Goal: Check status: Check status

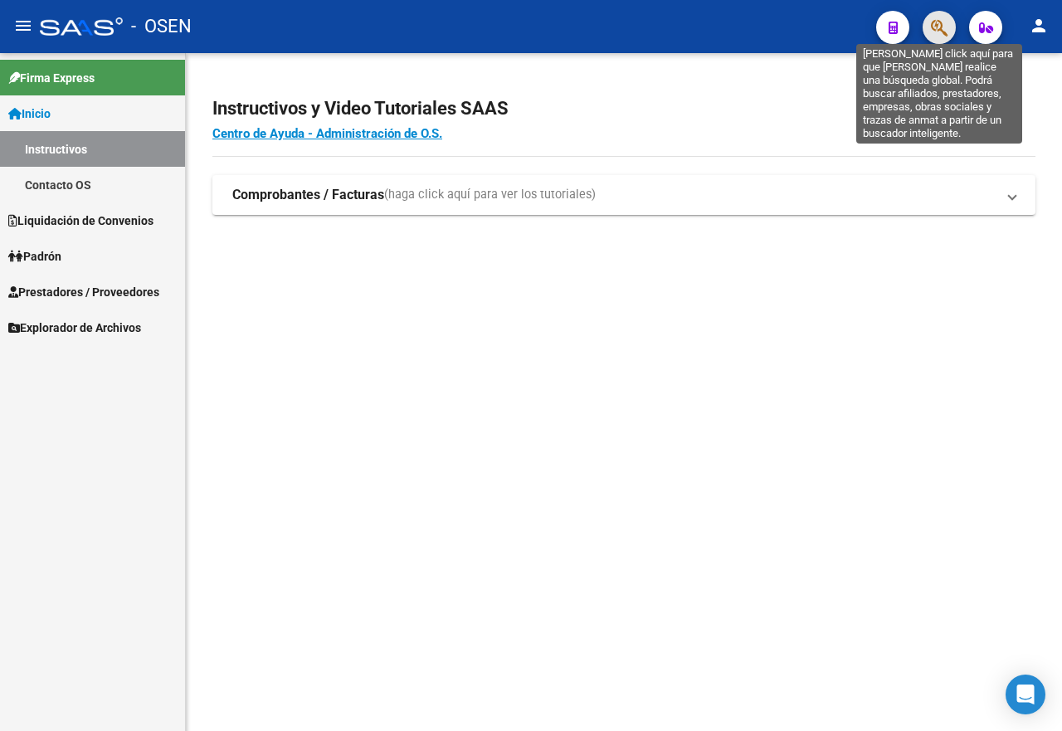
click at [937, 33] on icon "button" at bounding box center [939, 27] width 17 height 19
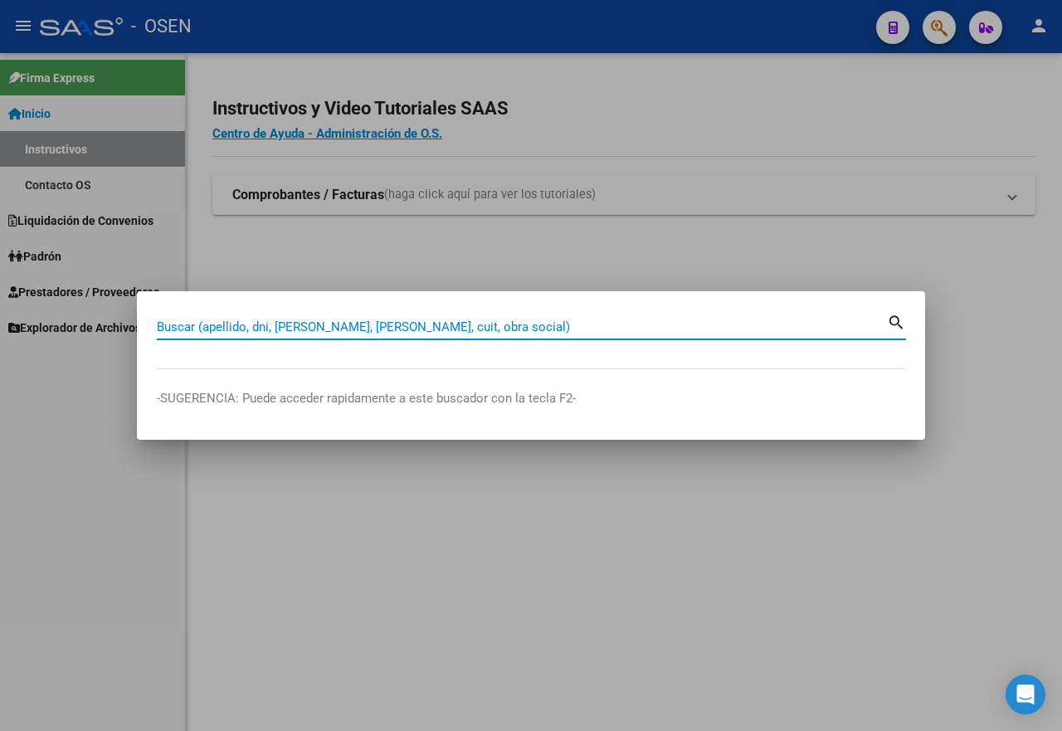
paste input "20296640132"
type input "20296640132"
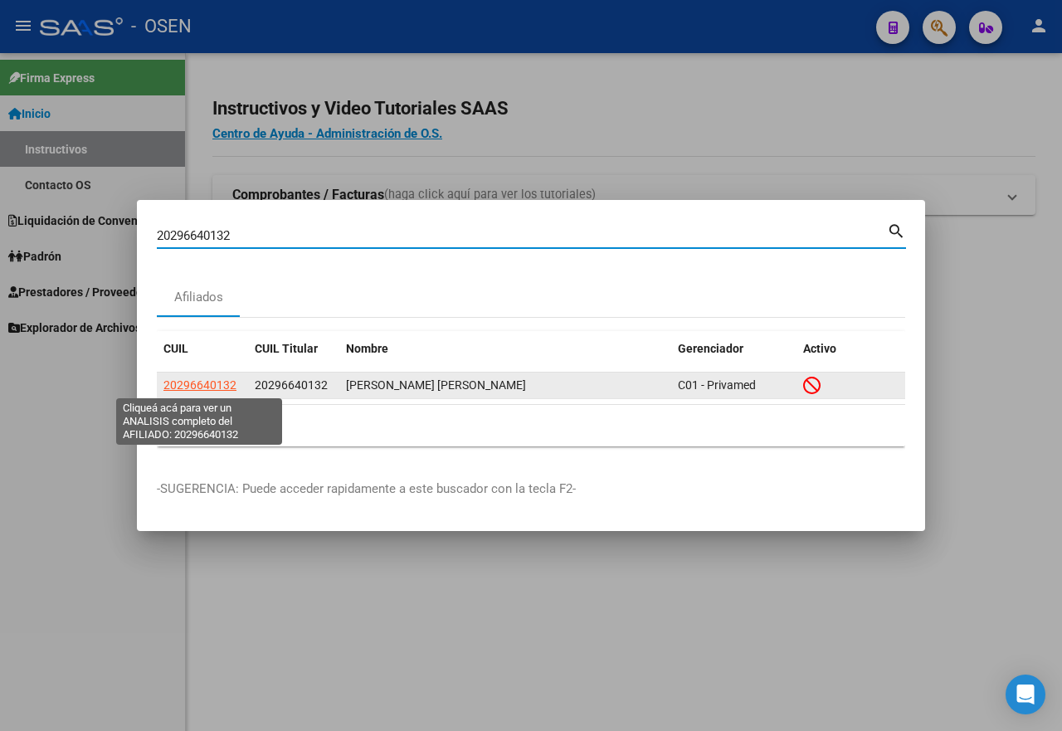
click at [217, 386] on span "20296640132" at bounding box center [199, 384] width 73 height 13
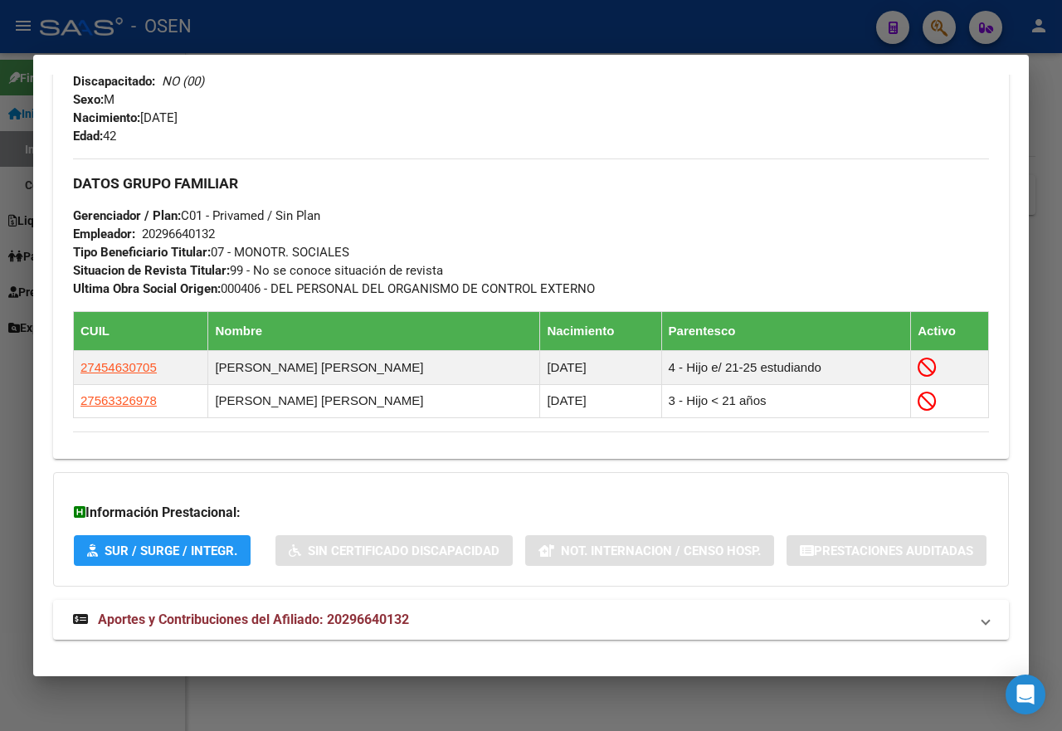
scroll to position [810, 0]
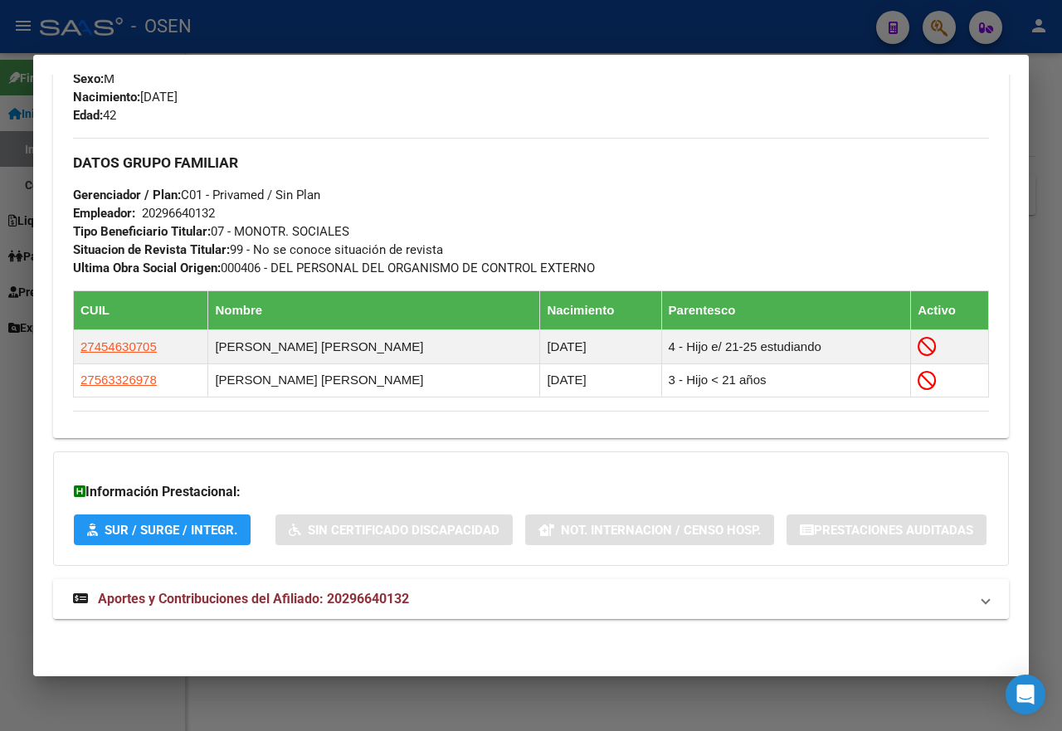
click at [311, 587] on mat-expansion-panel-header "Aportes y Contribuciones del Afiliado: 20296640132" at bounding box center [530, 599] width 955 height 40
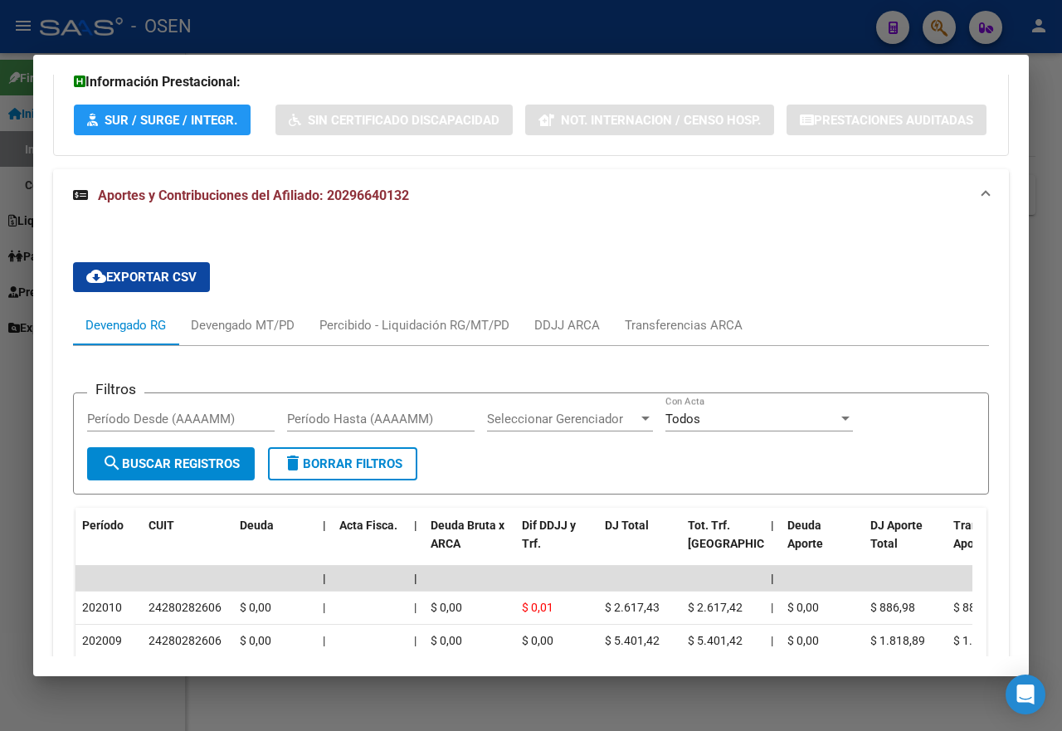
scroll to position [1156, 0]
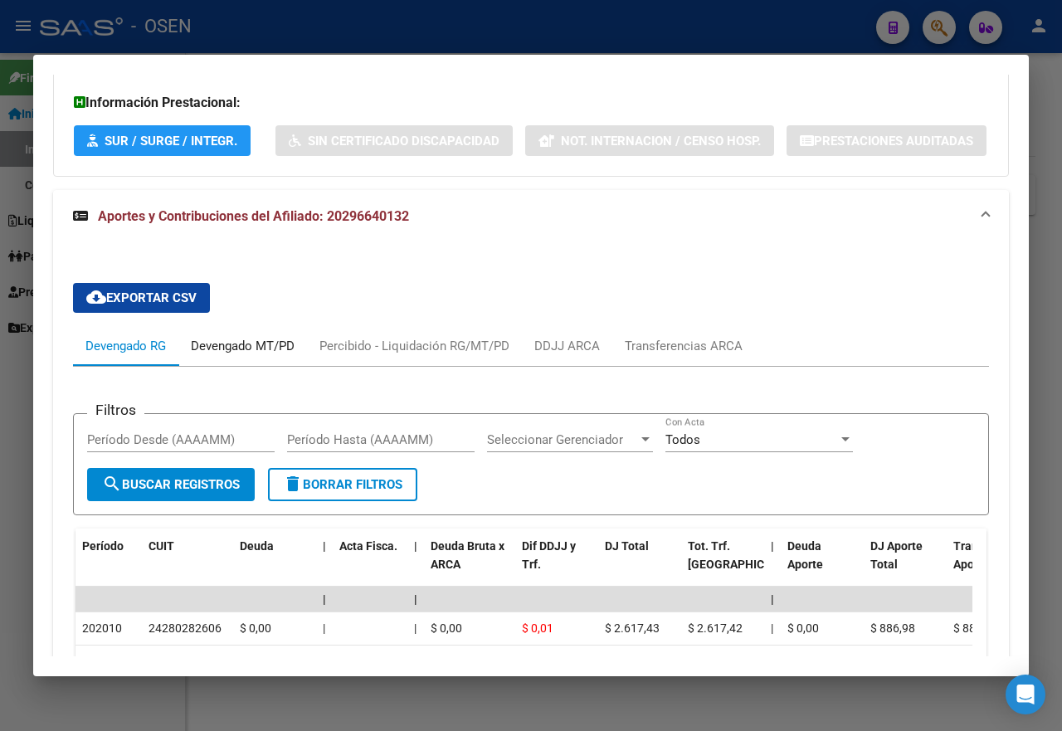
click at [253, 355] on div "Devengado MT/PD" at bounding box center [243, 346] width 104 height 18
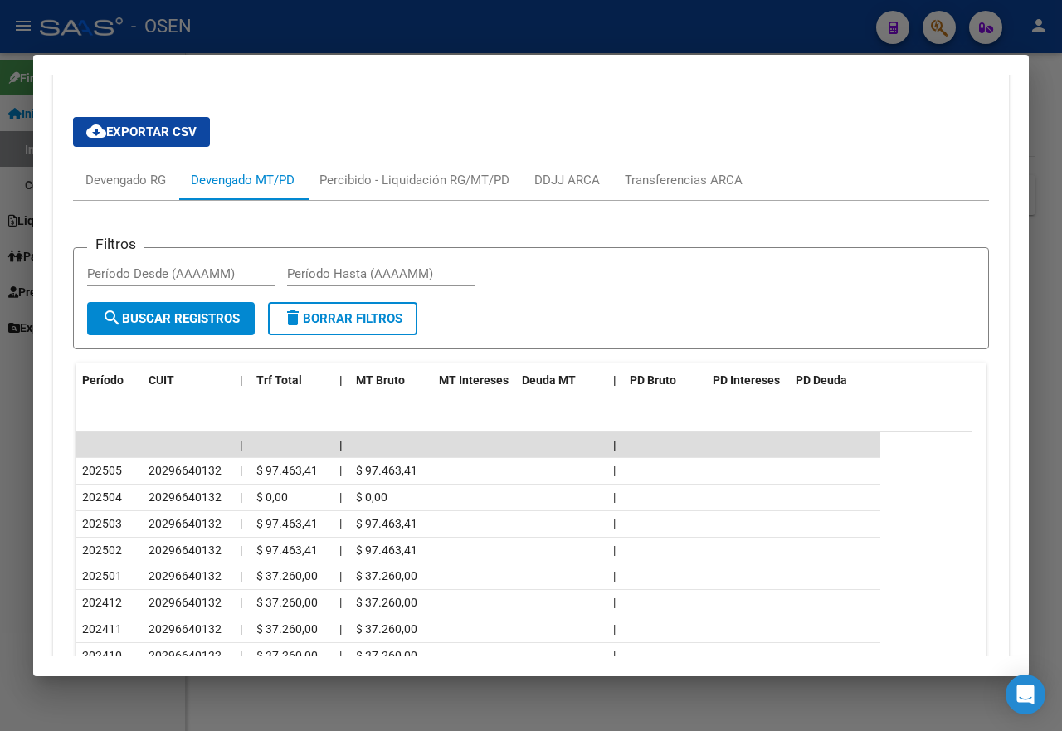
scroll to position [1405, 0]
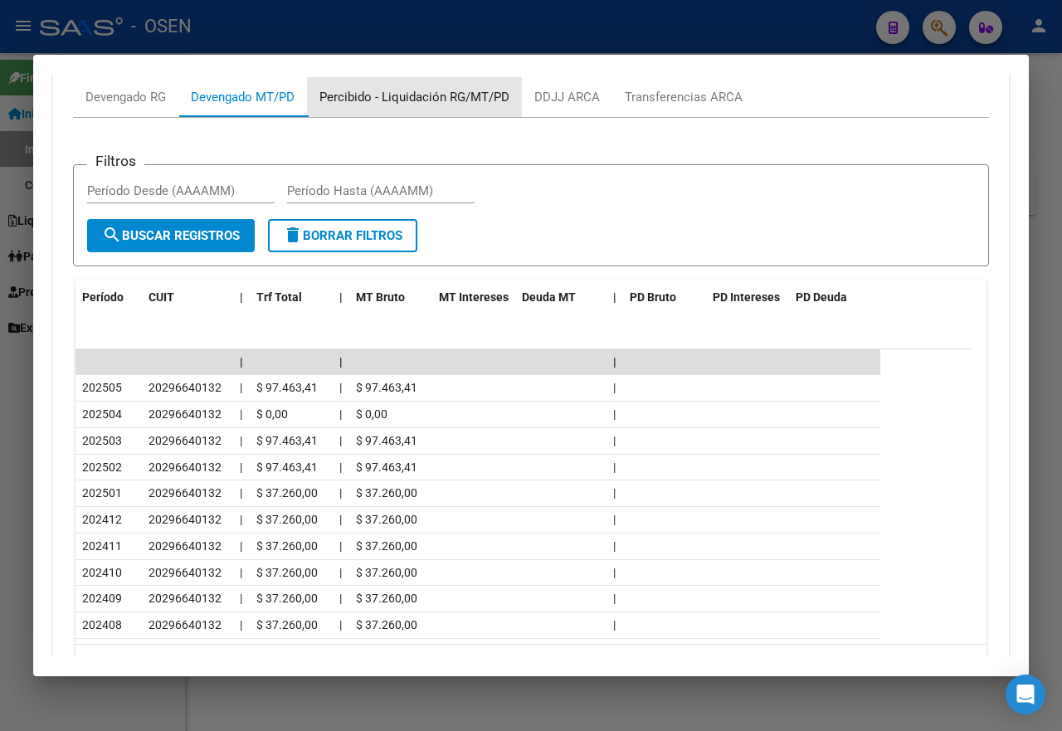
click at [409, 106] on div "Percibido - Liquidación RG/MT/PD" at bounding box center [414, 97] width 190 height 18
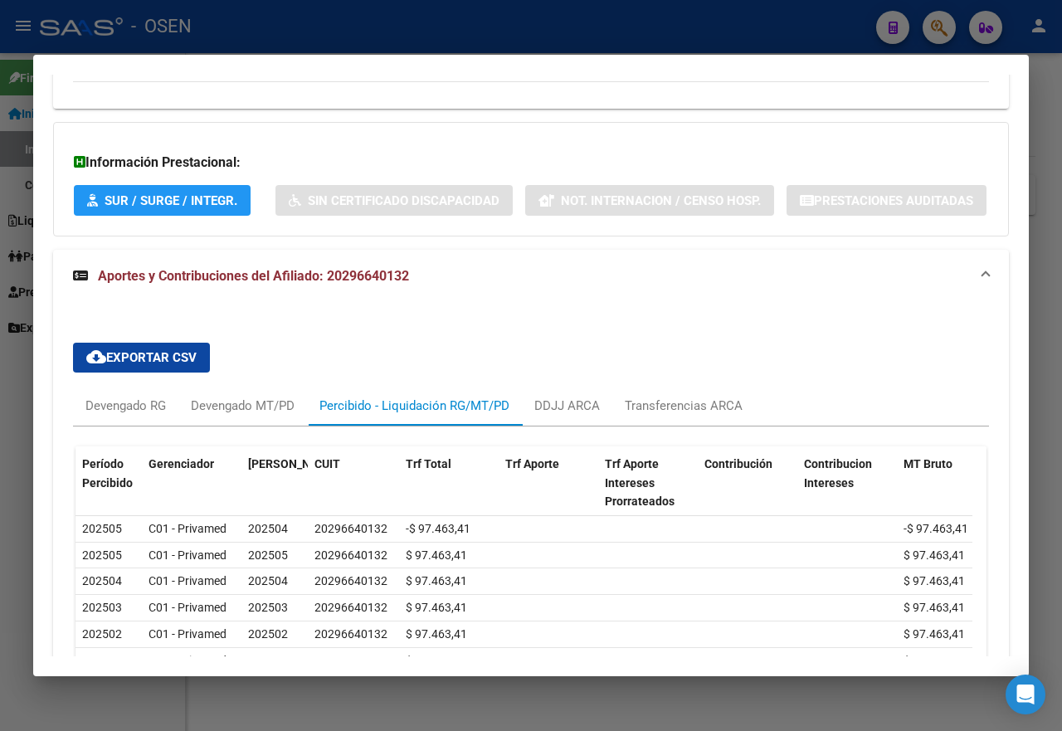
scroll to position [1174, 0]
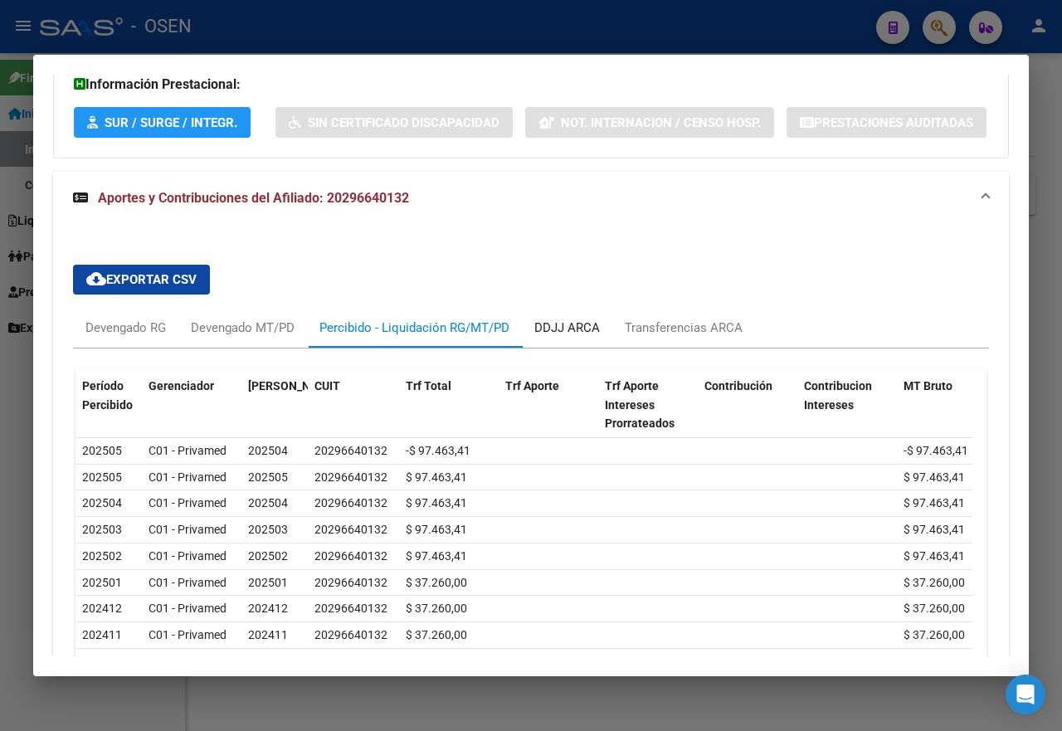
click at [580, 337] on div "DDJJ ARCA" at bounding box center [567, 327] width 66 height 18
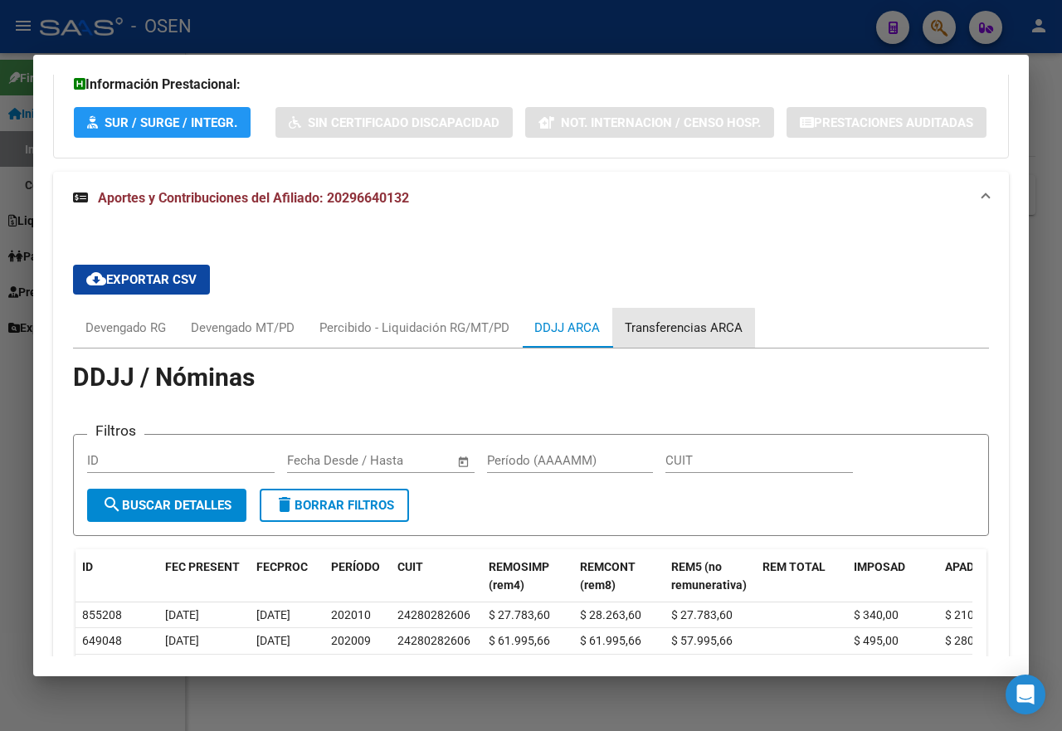
click at [639, 337] on div "Transferencias ARCA" at bounding box center [684, 327] width 118 height 18
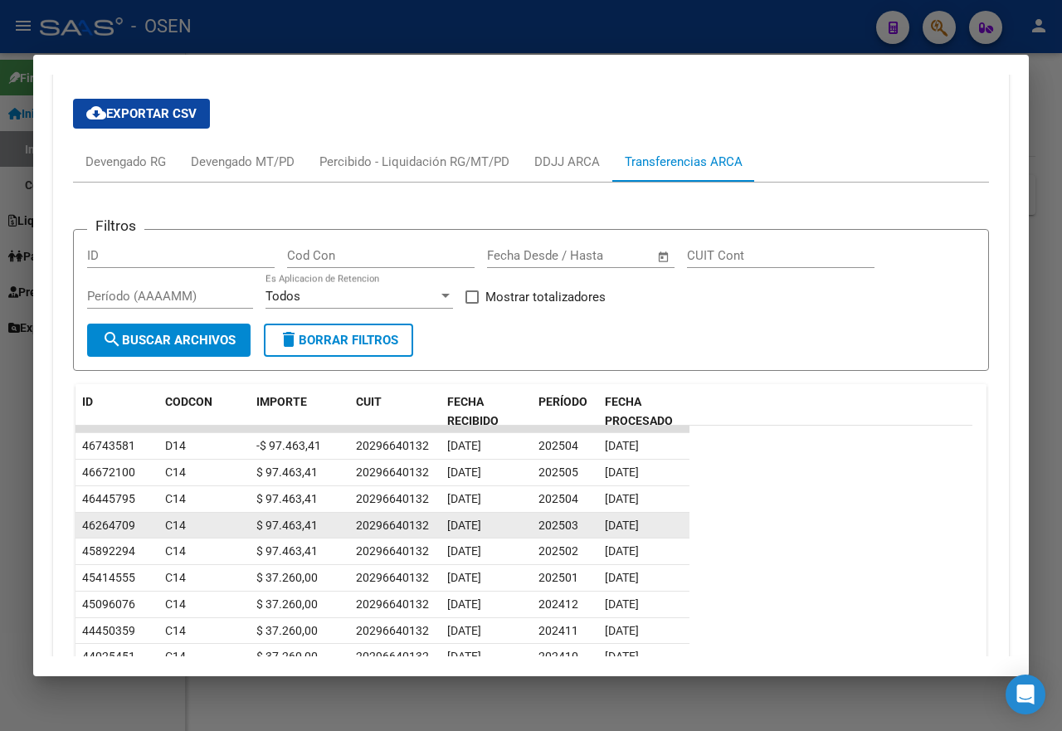
scroll to position [1423, 0]
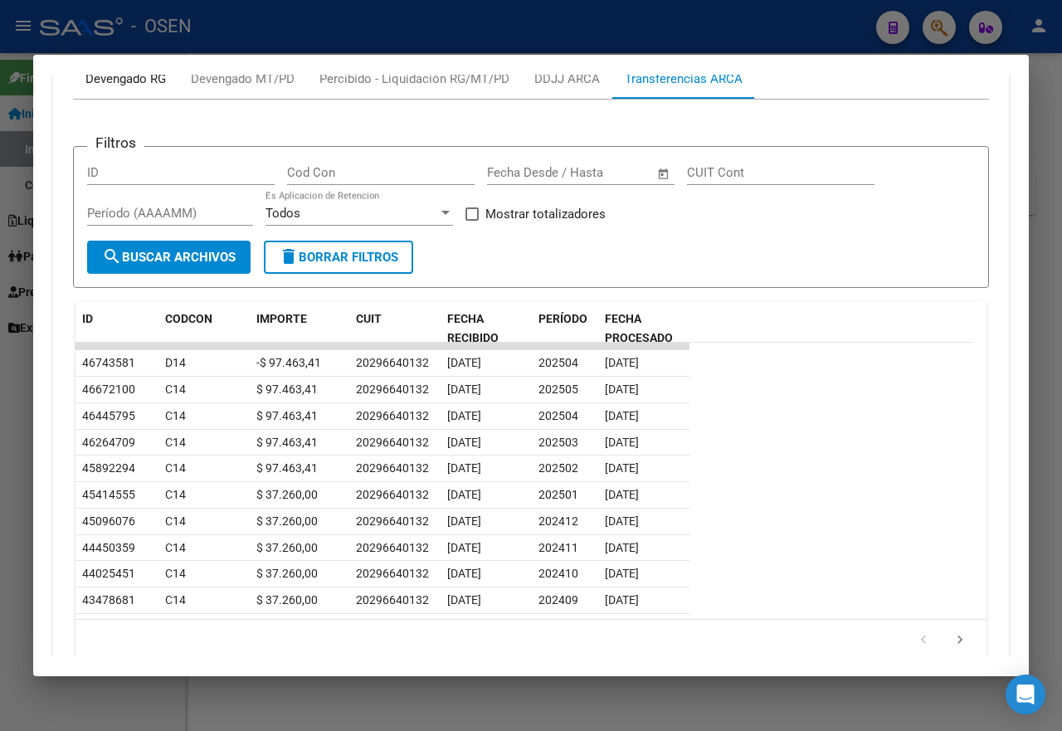
click at [152, 88] on div "Devengado RG" at bounding box center [125, 79] width 80 height 18
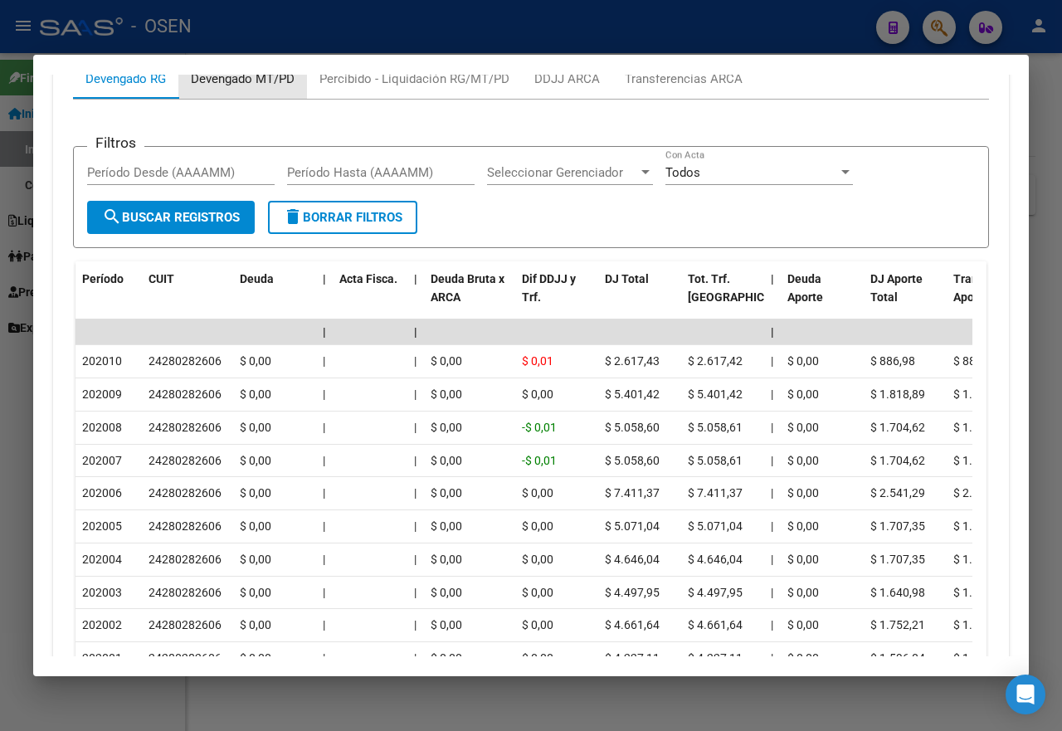
click at [255, 88] on div "Devengado MT/PD" at bounding box center [243, 79] width 104 height 18
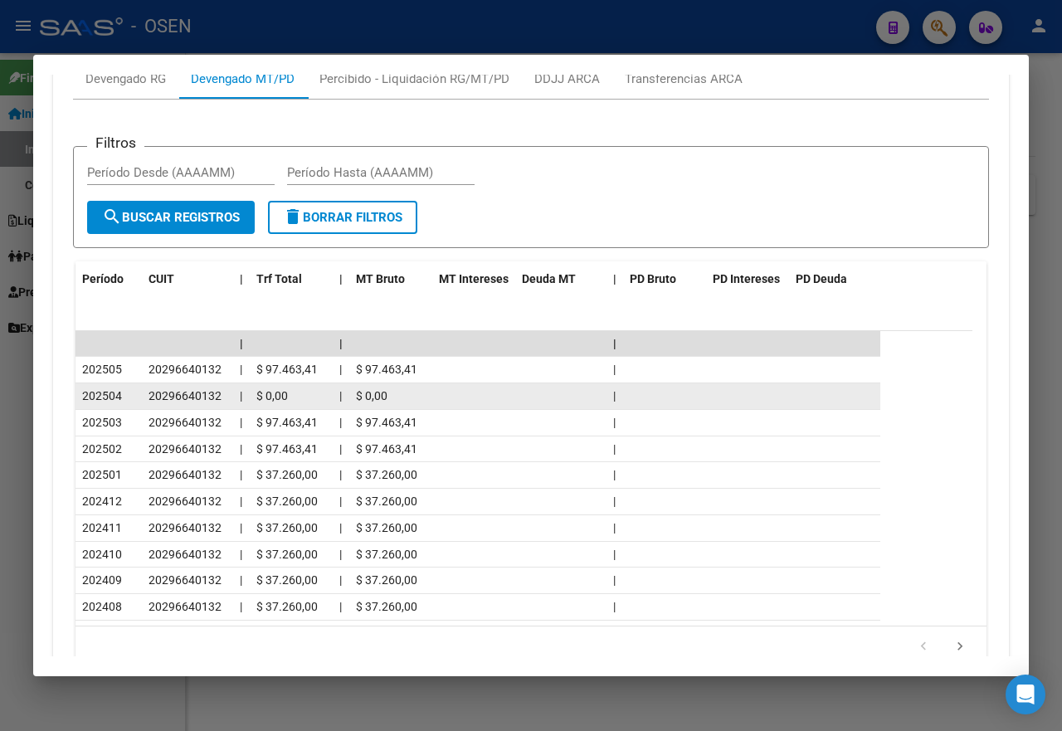
click at [333, 409] on datatable-body-cell "|" at bounding box center [341, 396] width 17 height 26
